Goal: Task Accomplishment & Management: Complete application form

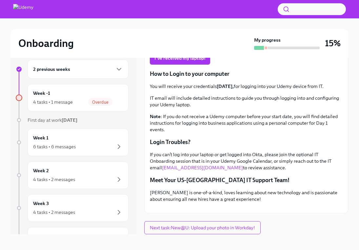
scroll to position [10, 0]
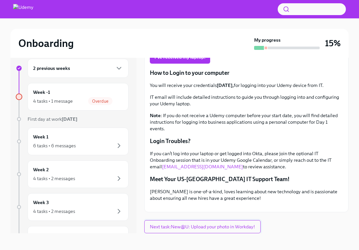
click at [190, 228] on span "Next task : New@U: Upload your photo in Workday!" at bounding box center [202, 226] width 105 height 7
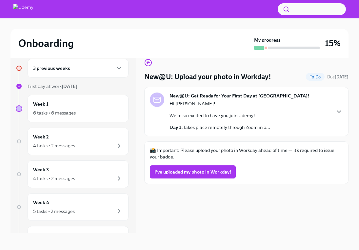
click at [227, 114] on p "We're so excited to have you join Udemy!" at bounding box center [220, 115] width 101 height 7
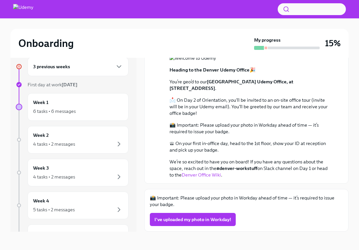
scroll to position [224, 0]
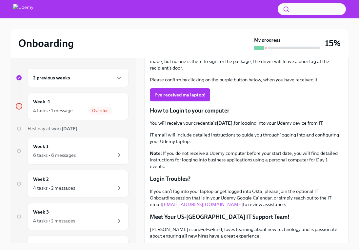
scroll to position [78, 0]
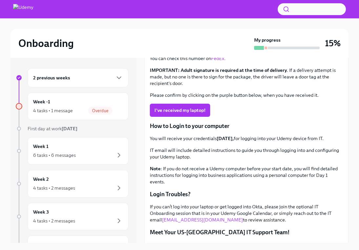
click at [98, 76] on div "2 previous weeks" at bounding box center [78, 78] width 90 height 8
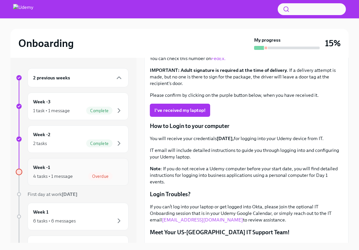
click at [86, 172] on div "Week -1 4 tasks • 1 message Overdue" at bounding box center [78, 172] width 90 height 16
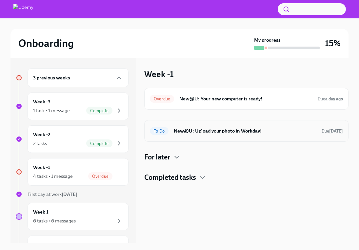
click at [233, 132] on h6 "New@U: Upload your photo in Workday!" at bounding box center [245, 130] width 143 height 7
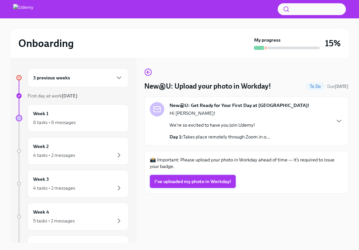
click at [195, 184] on span "I've uploaded my photo in Workday!" at bounding box center [192, 181] width 77 height 7
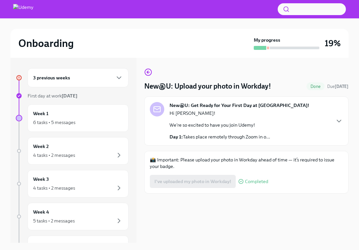
click at [107, 79] on div "3 previous weeks" at bounding box center [78, 78] width 90 height 8
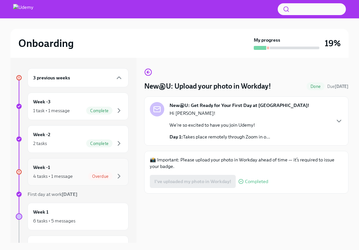
click at [69, 170] on div "Week -1 4 tasks • 1 message Overdue" at bounding box center [78, 172] width 90 height 16
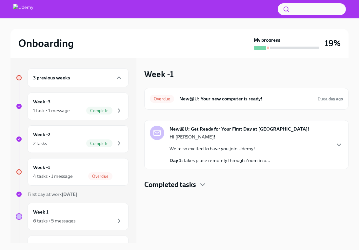
click at [328, 148] on div "New@U: Get Ready for Your First Day at Udemy! Hi Nick! We're so excited to have…" at bounding box center [246, 145] width 193 height 38
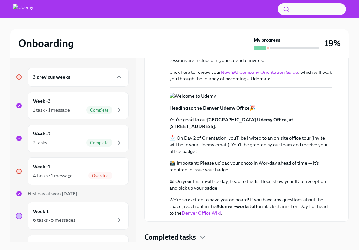
scroll to position [1, 0]
